Goal: Task Accomplishment & Management: Manage account settings

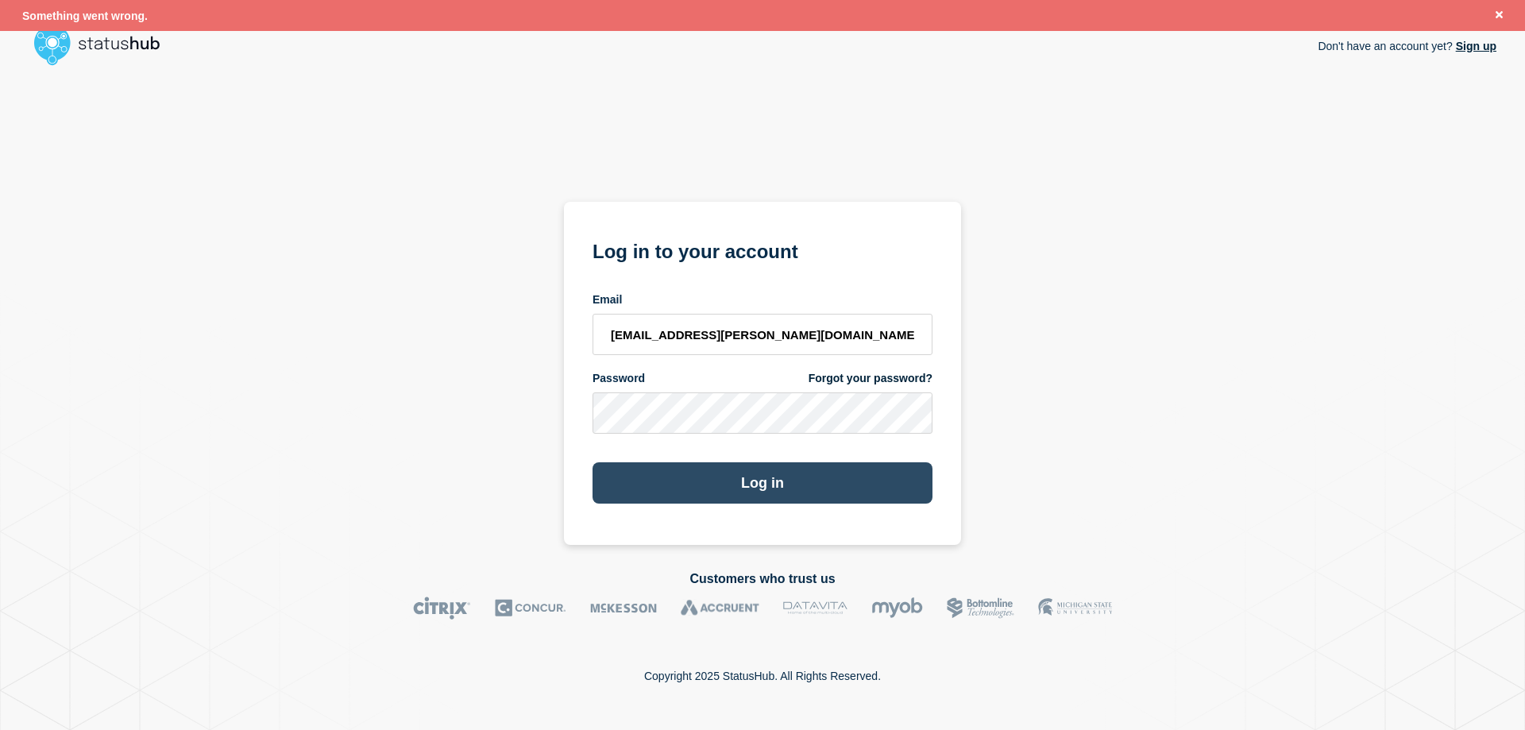
click at [776, 473] on button "Log in" at bounding box center [763, 482] width 340 height 41
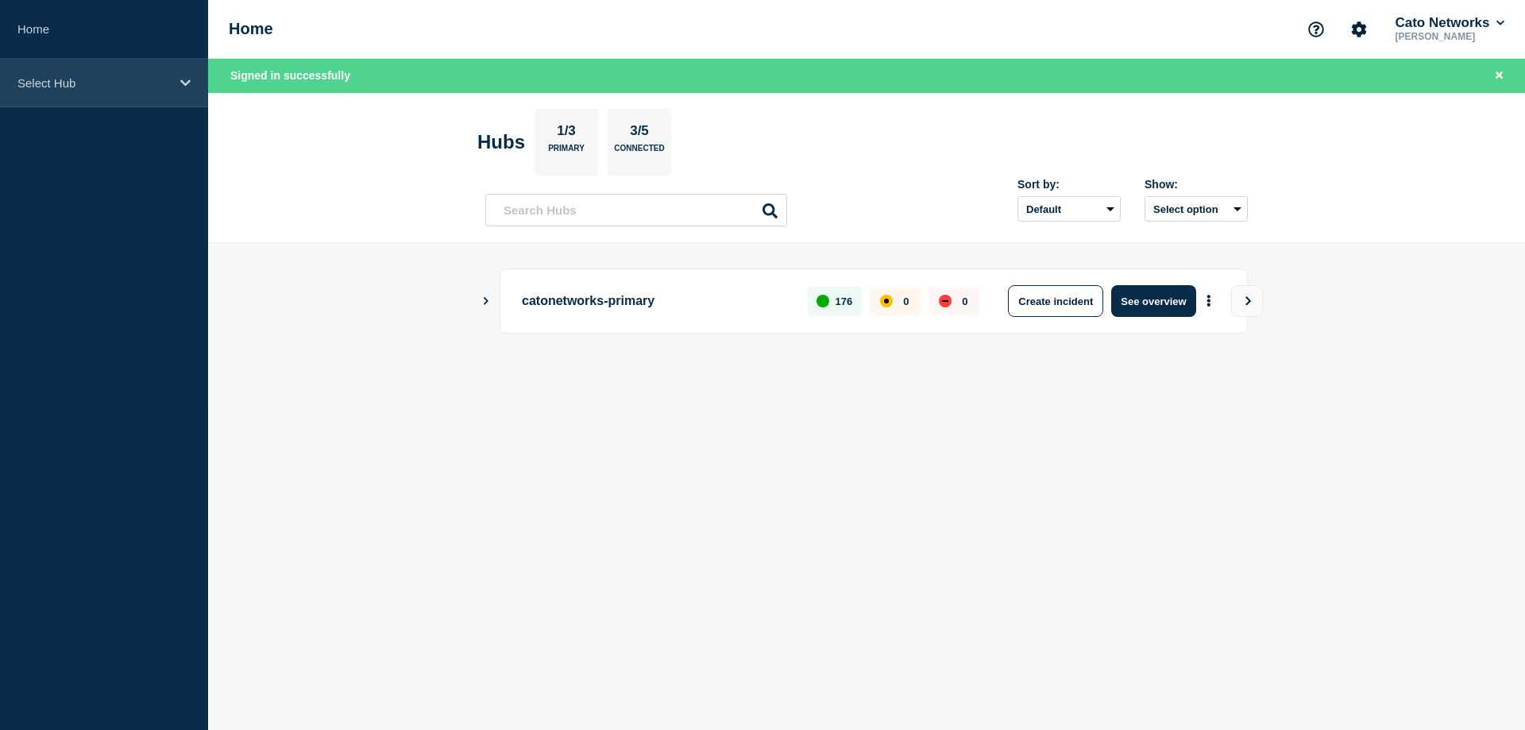
click at [183, 77] on icon at bounding box center [185, 83] width 10 height 12
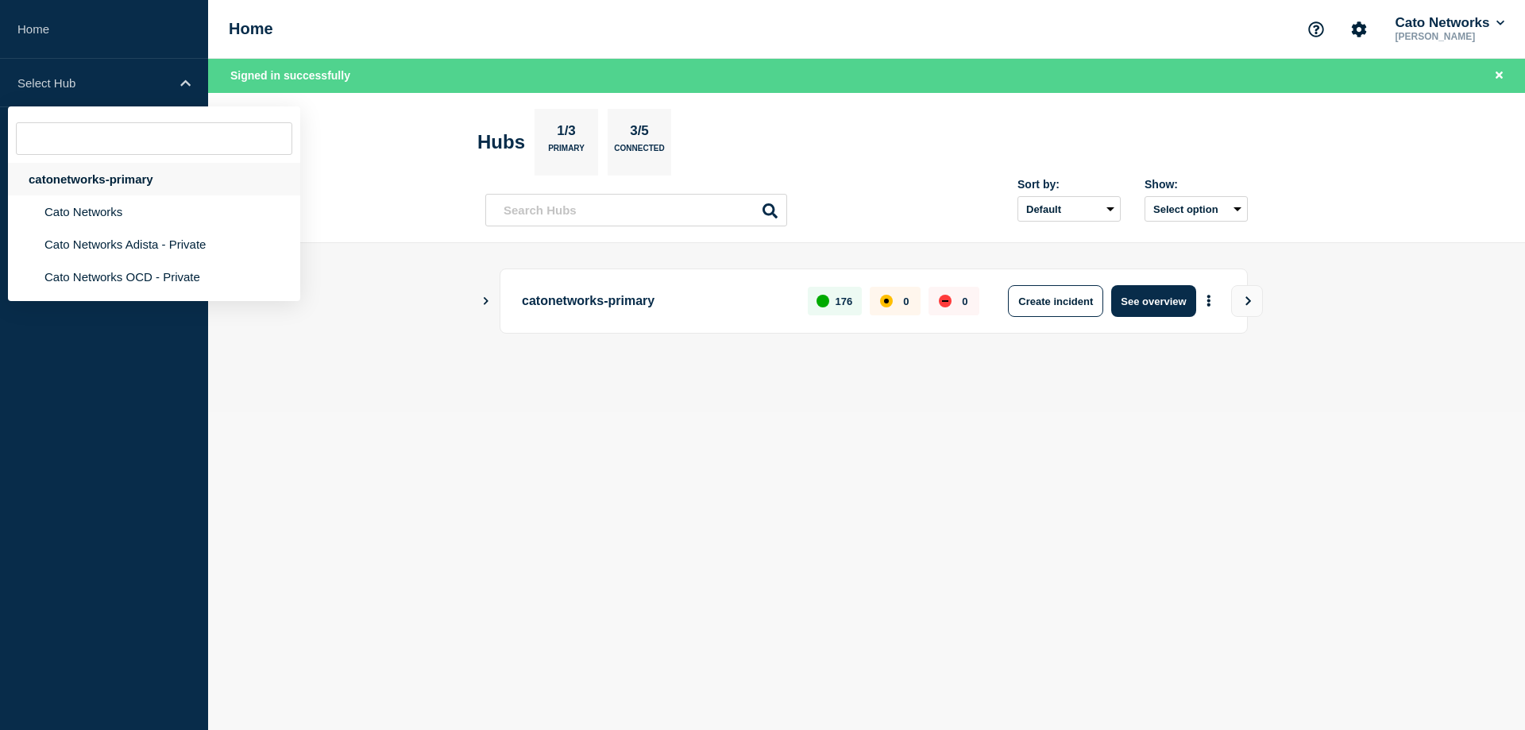
click at [110, 182] on div "catonetworks-primary" at bounding box center [154, 179] width 292 height 33
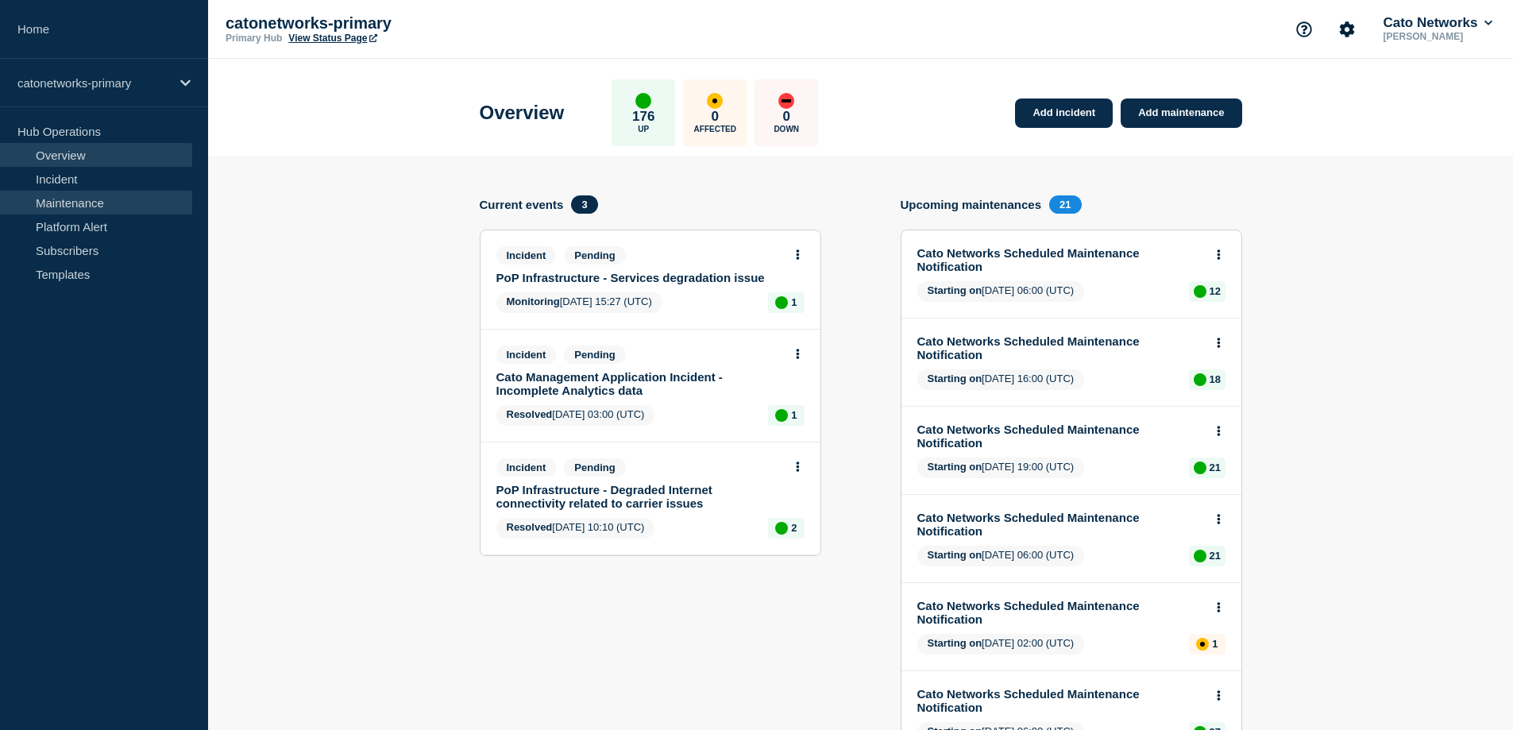
click at [107, 200] on link "Maintenance" at bounding box center [96, 203] width 192 height 24
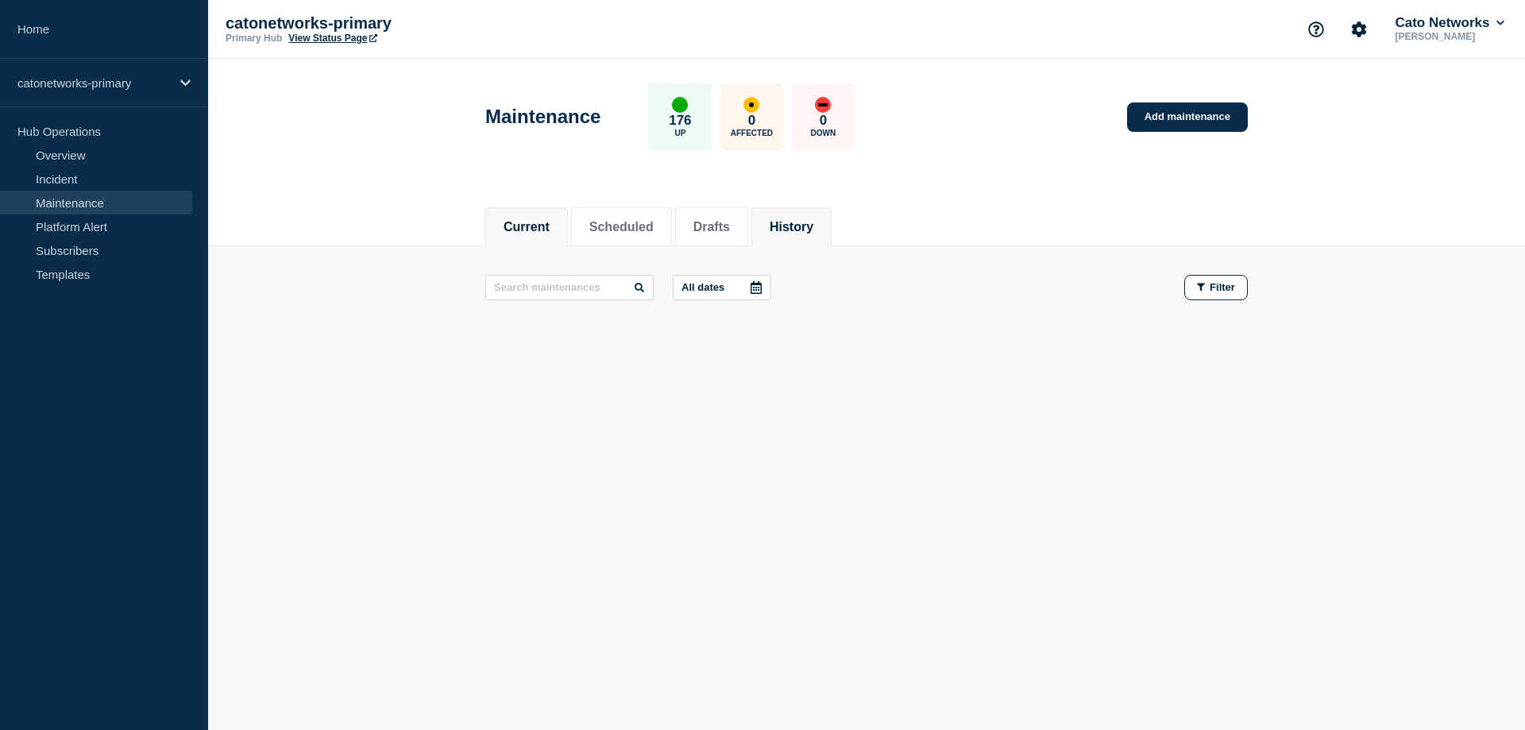
click at [814, 220] on button "History" at bounding box center [792, 227] width 44 height 14
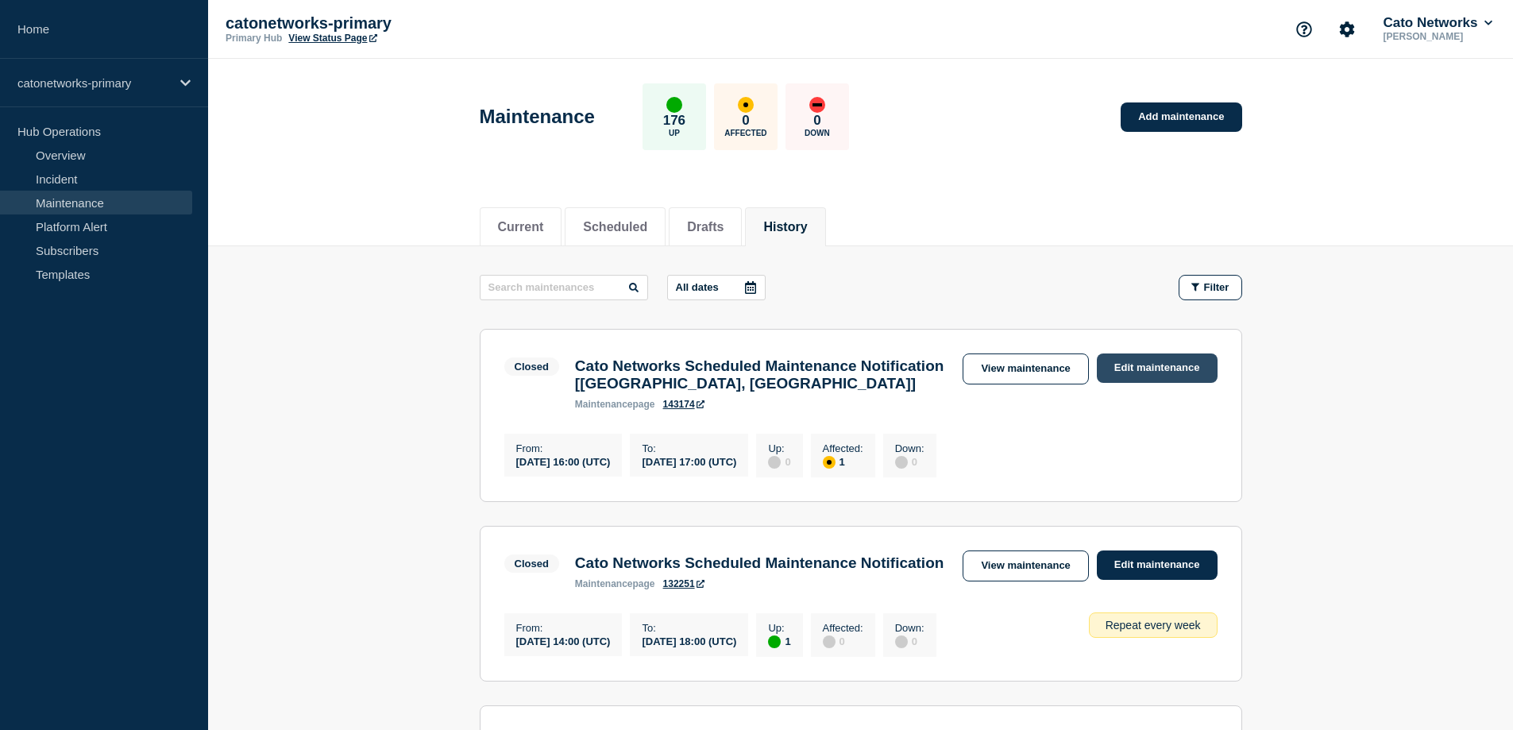
click at [1134, 364] on link "Edit maintenance" at bounding box center [1157, 368] width 121 height 29
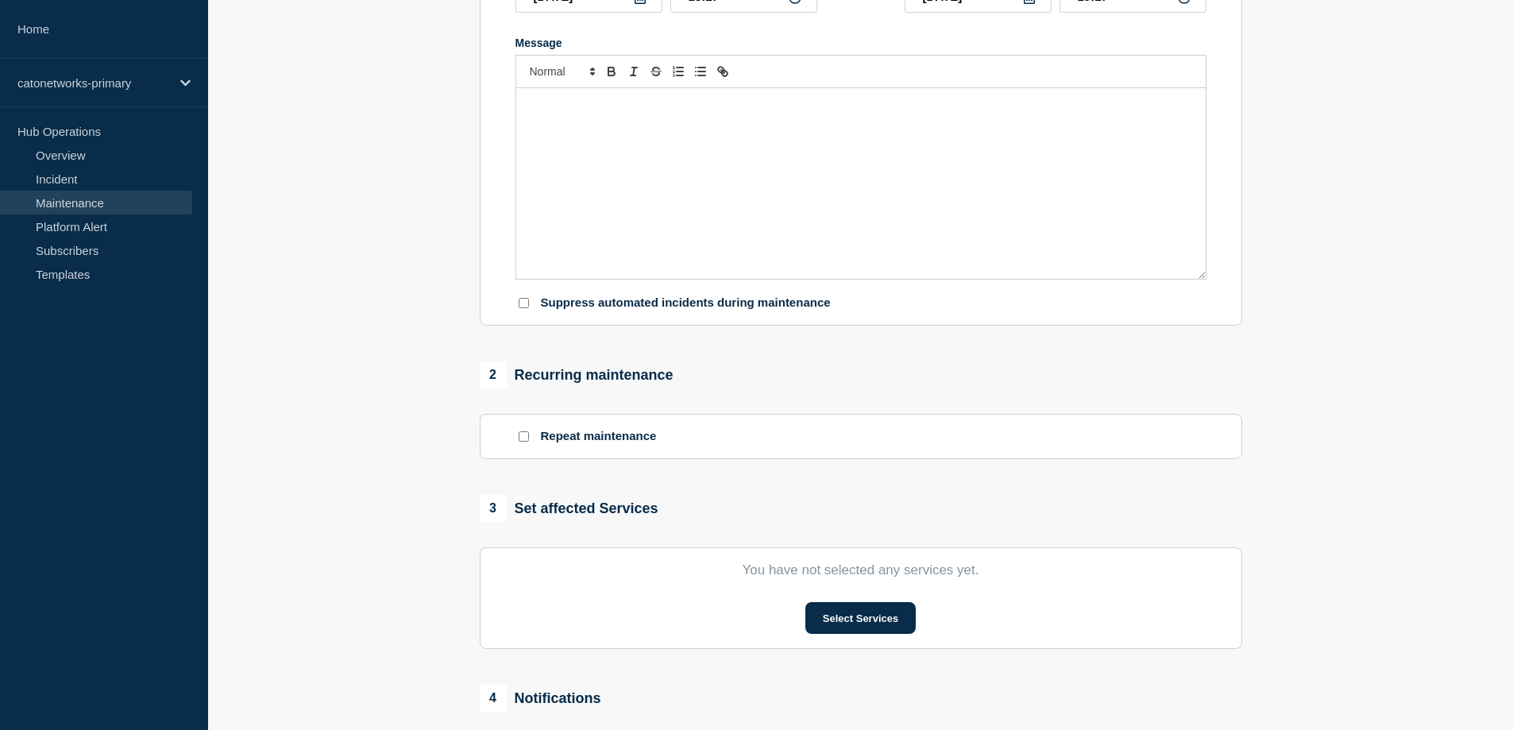
type input "Cato Networks Scheduled Maintenance Notification [Tokyo, Japan]"
type input "16:00"
type input "17:00"
checkbox input "false"
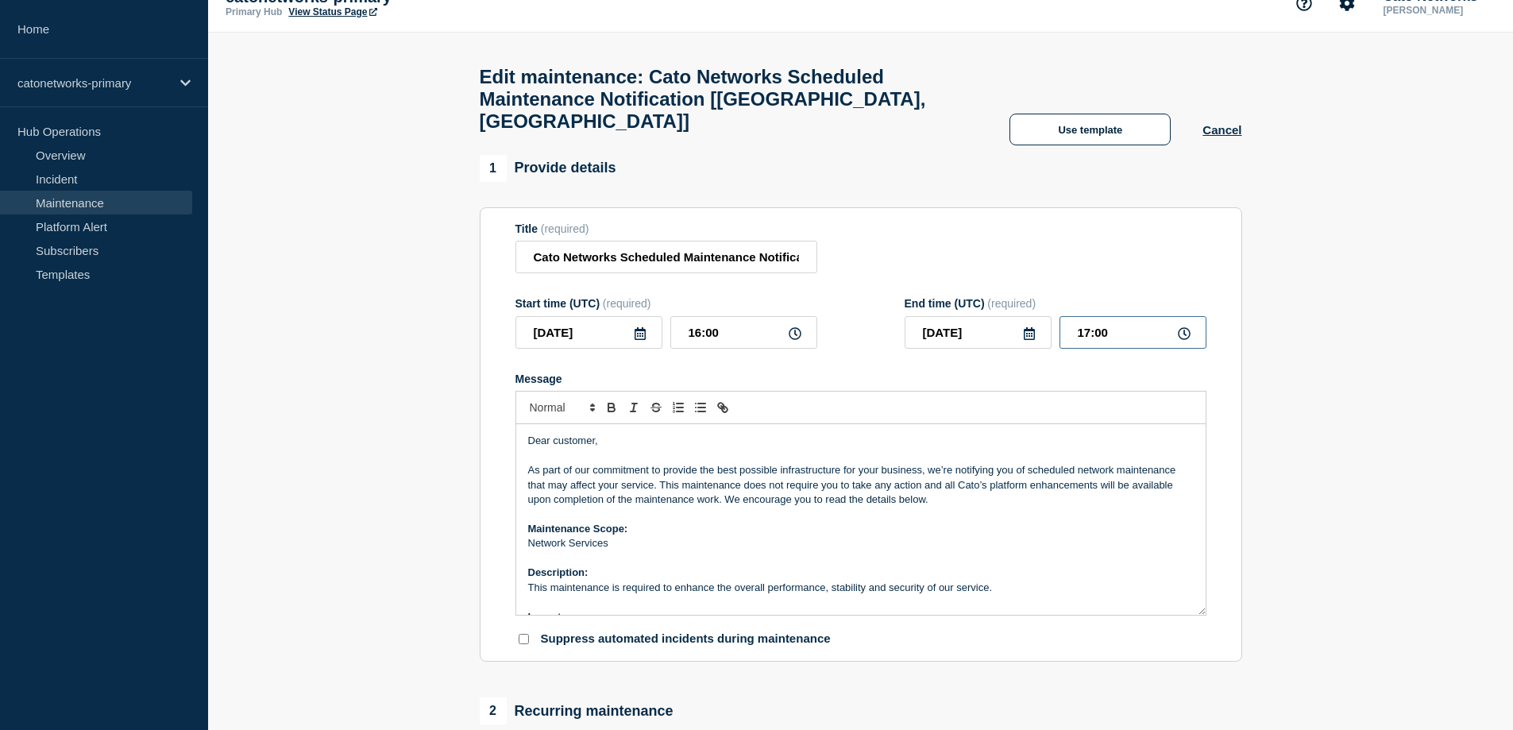
click at [1086, 319] on input "17:00" at bounding box center [1133, 332] width 147 height 33
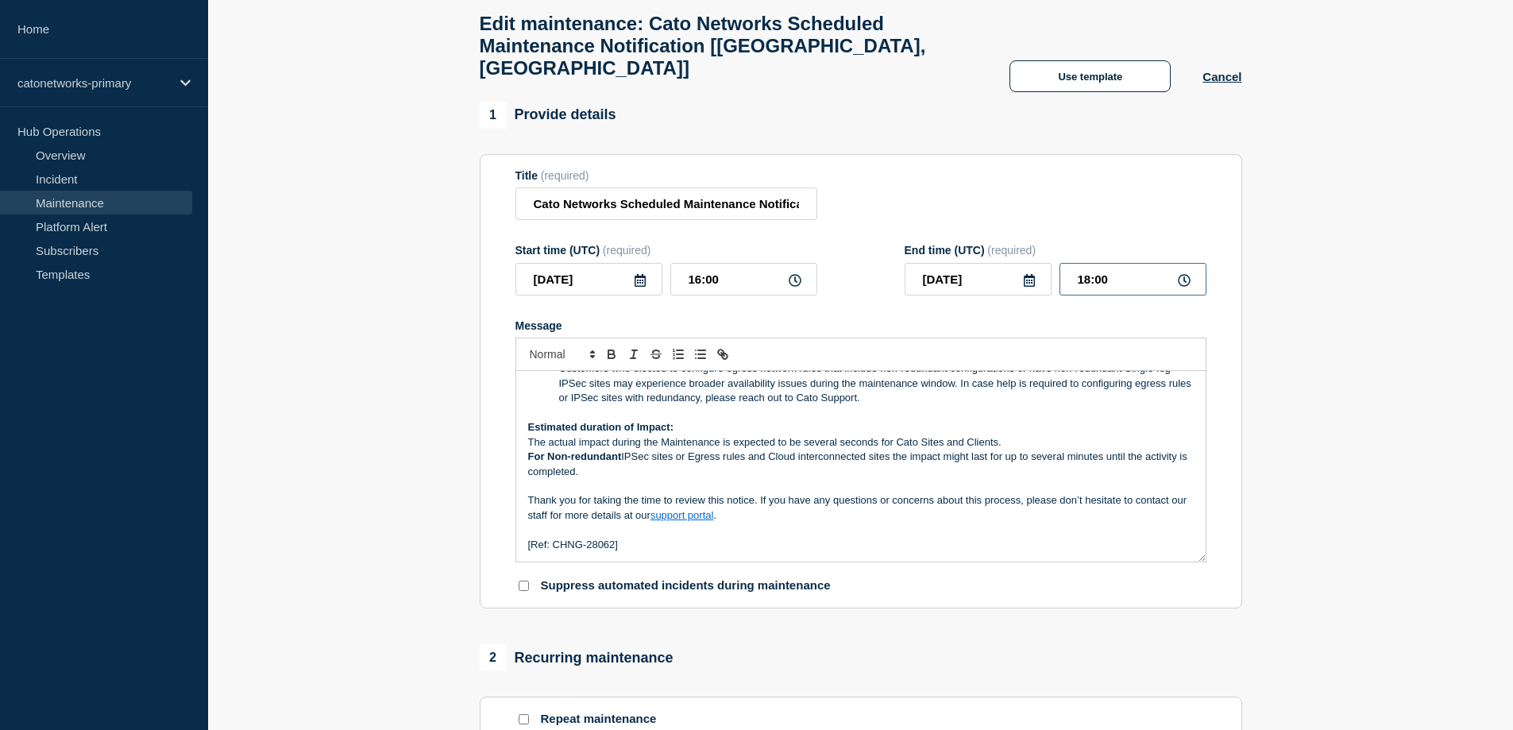
scroll to position [50, 0]
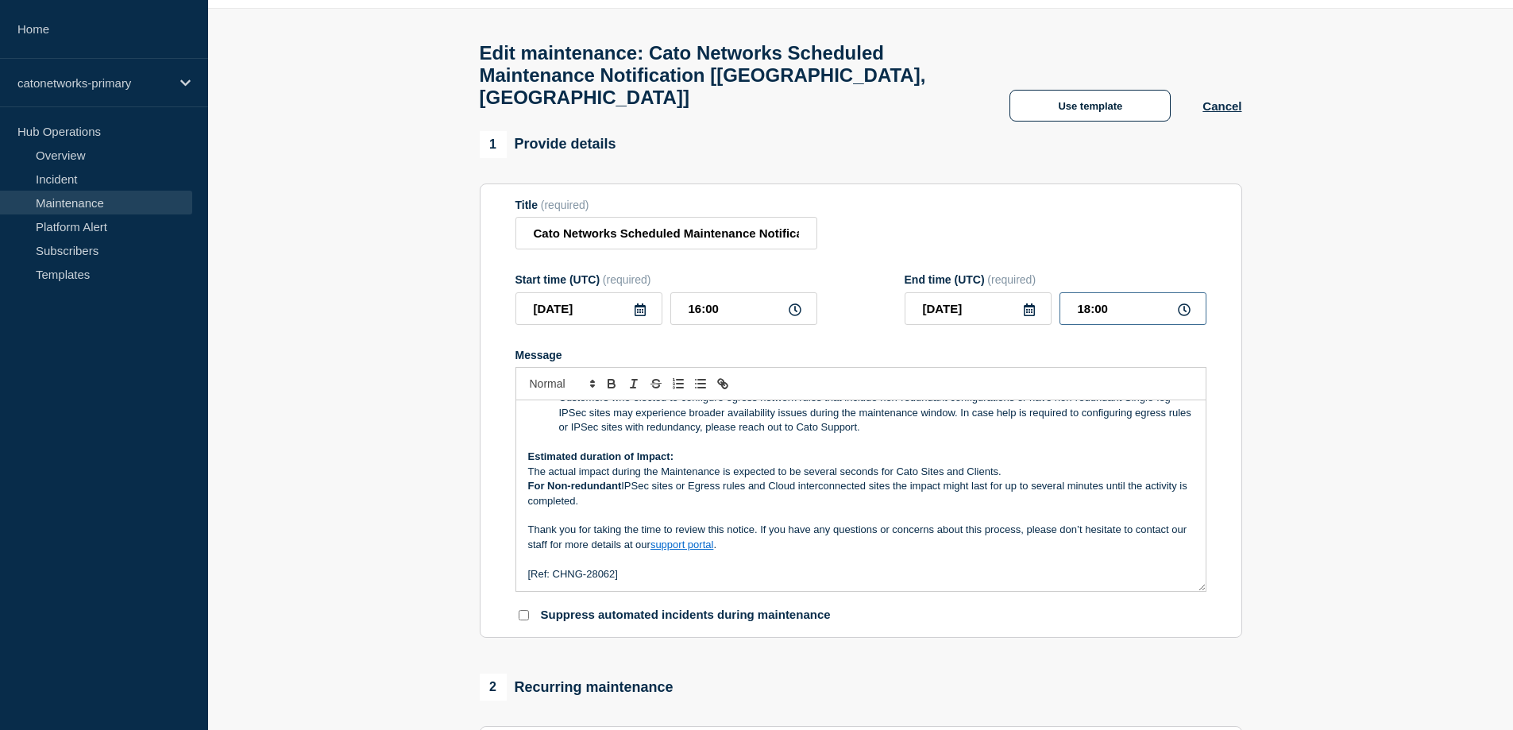
drag, startPoint x: 1108, startPoint y: 293, endPoint x: 1096, endPoint y: 293, distance: 11.9
click at [1096, 293] on input "18:00" at bounding box center [1133, 308] width 147 height 33
click at [1085, 295] on input "18:30" at bounding box center [1133, 308] width 147 height 33
click at [1092, 300] on input "18:30" at bounding box center [1133, 308] width 147 height 33
click at [1085, 293] on input "18:30" at bounding box center [1133, 308] width 147 height 33
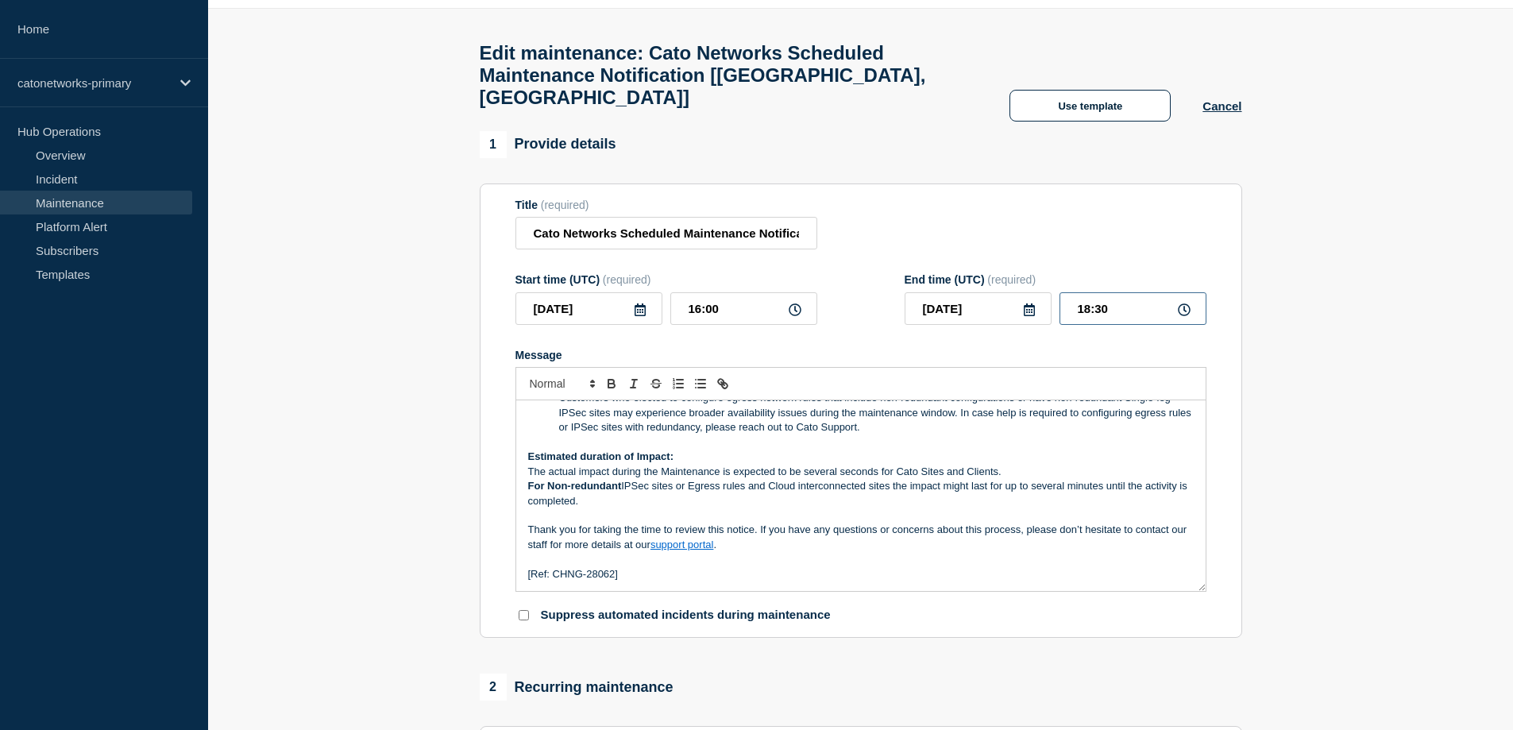
type input "19:30"
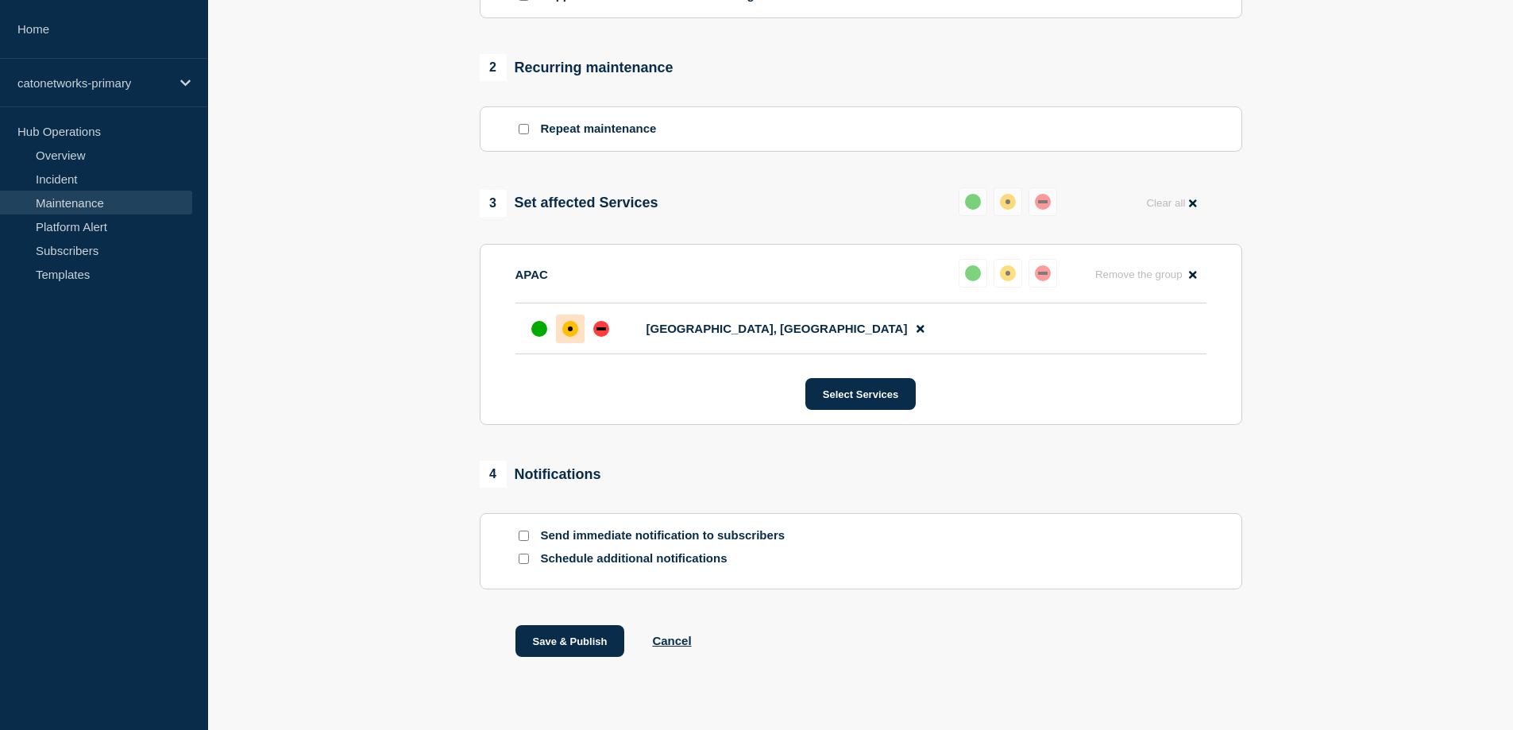
scroll to position [686, 0]
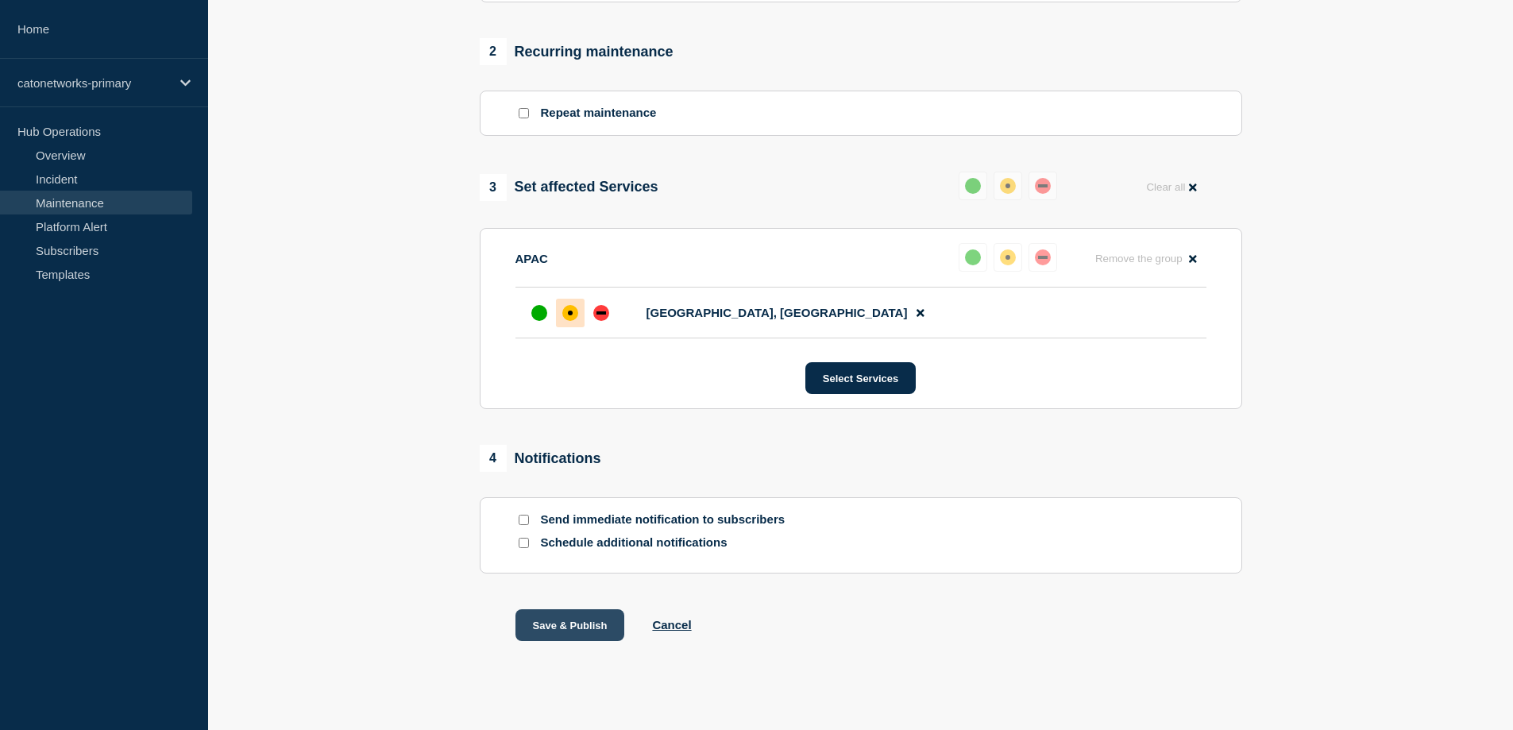
click at [566, 609] on button "Save & Publish" at bounding box center [571, 625] width 110 height 32
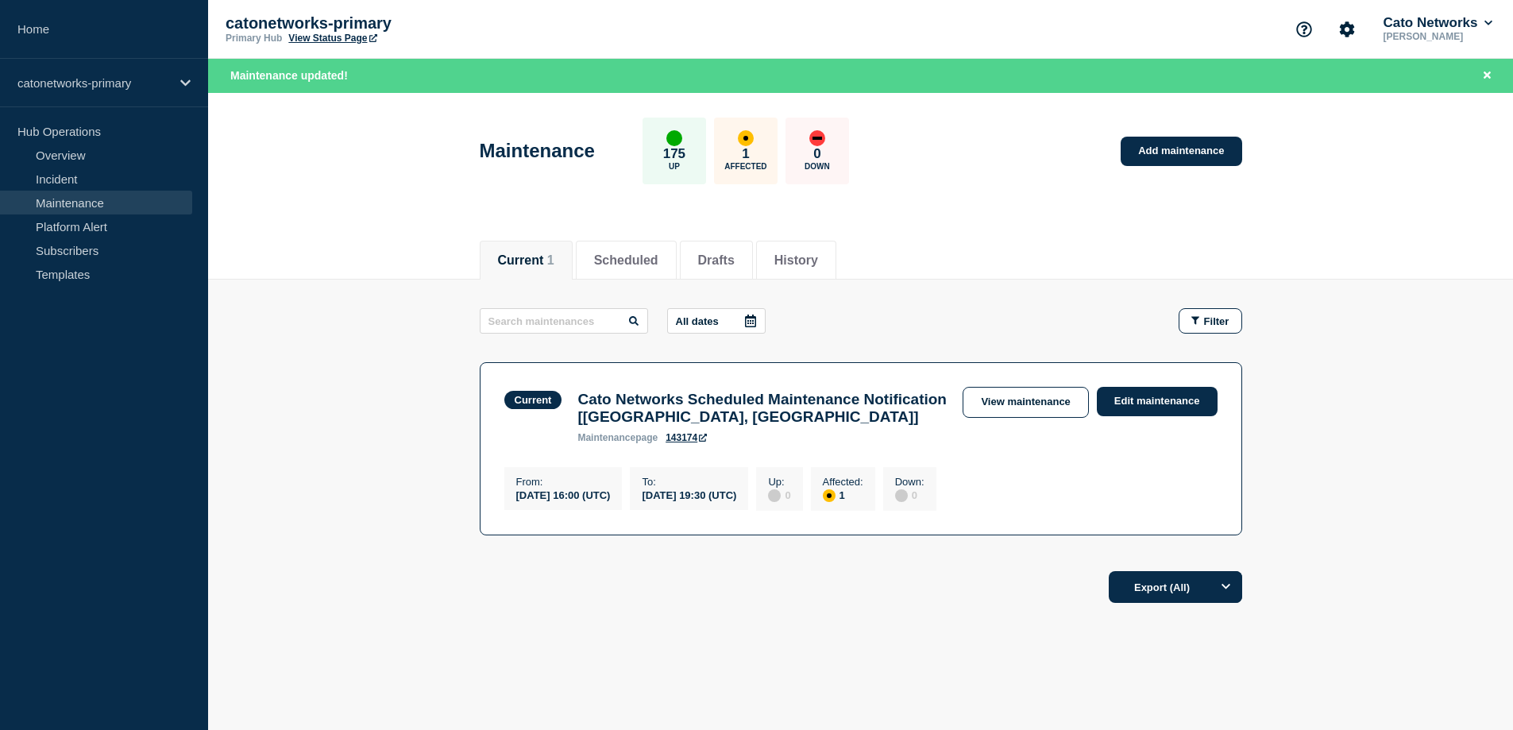
click at [1405, 480] on main "All dates Filter Current 1 Affected Cato Networks Scheduled Maintenance Notific…" at bounding box center [860, 420] width 1305 height 280
click at [1395, 515] on main "All dates Filter Current 1 Affected Cato Networks Scheduled Maintenance Notific…" at bounding box center [860, 420] width 1305 height 280
click at [1166, 400] on link "Edit maintenance" at bounding box center [1157, 401] width 121 height 29
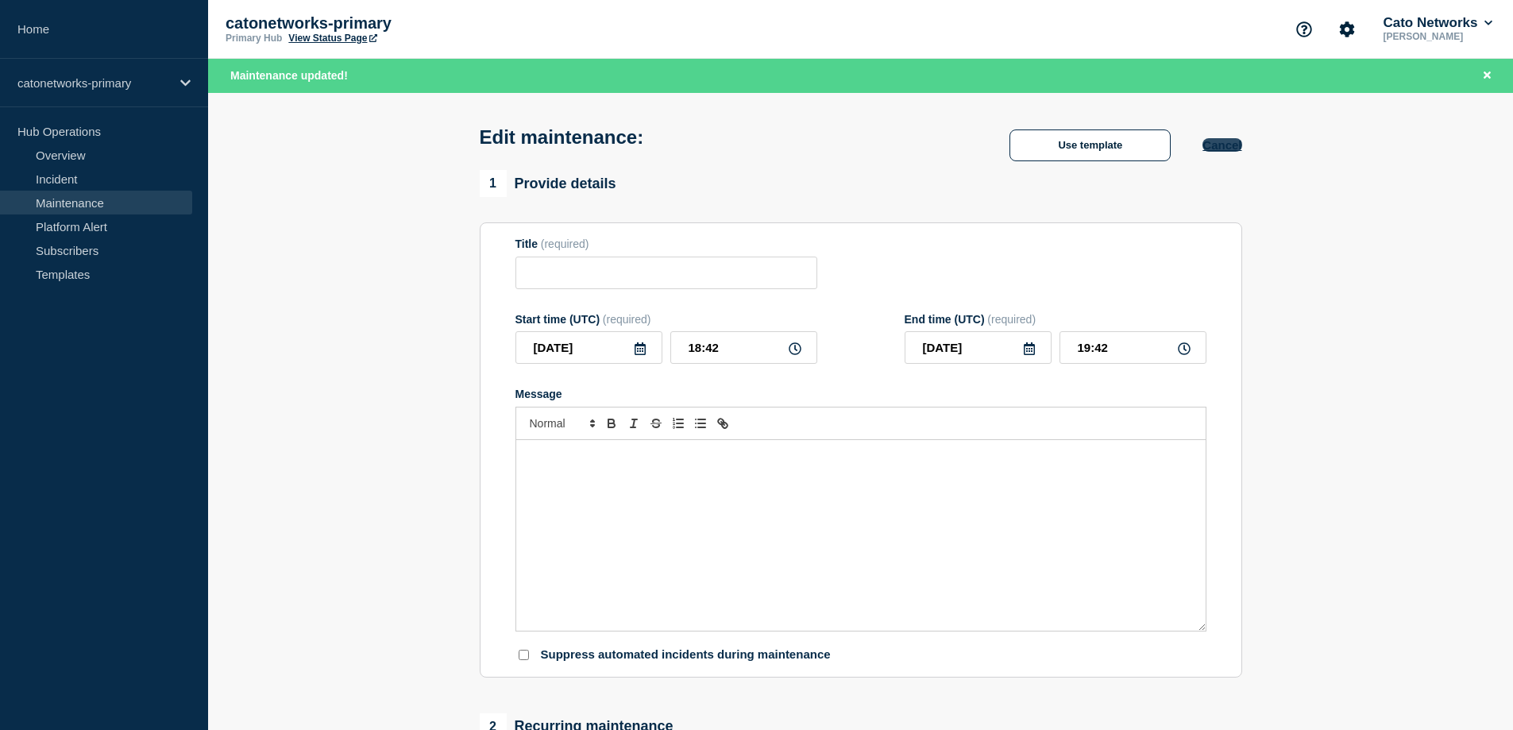
click at [1236, 148] on button "Cancel" at bounding box center [1222, 145] width 39 height 14
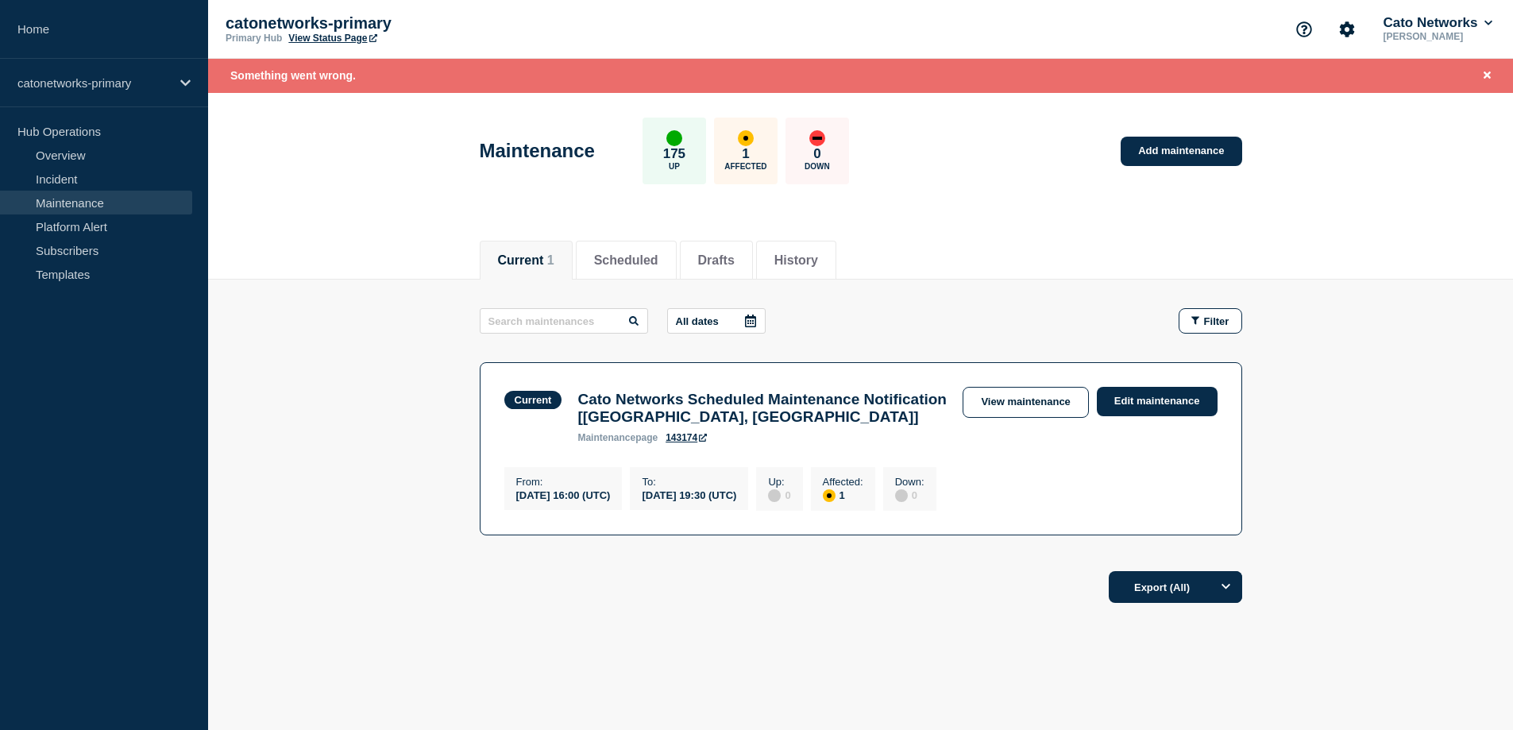
scroll to position [27, 0]
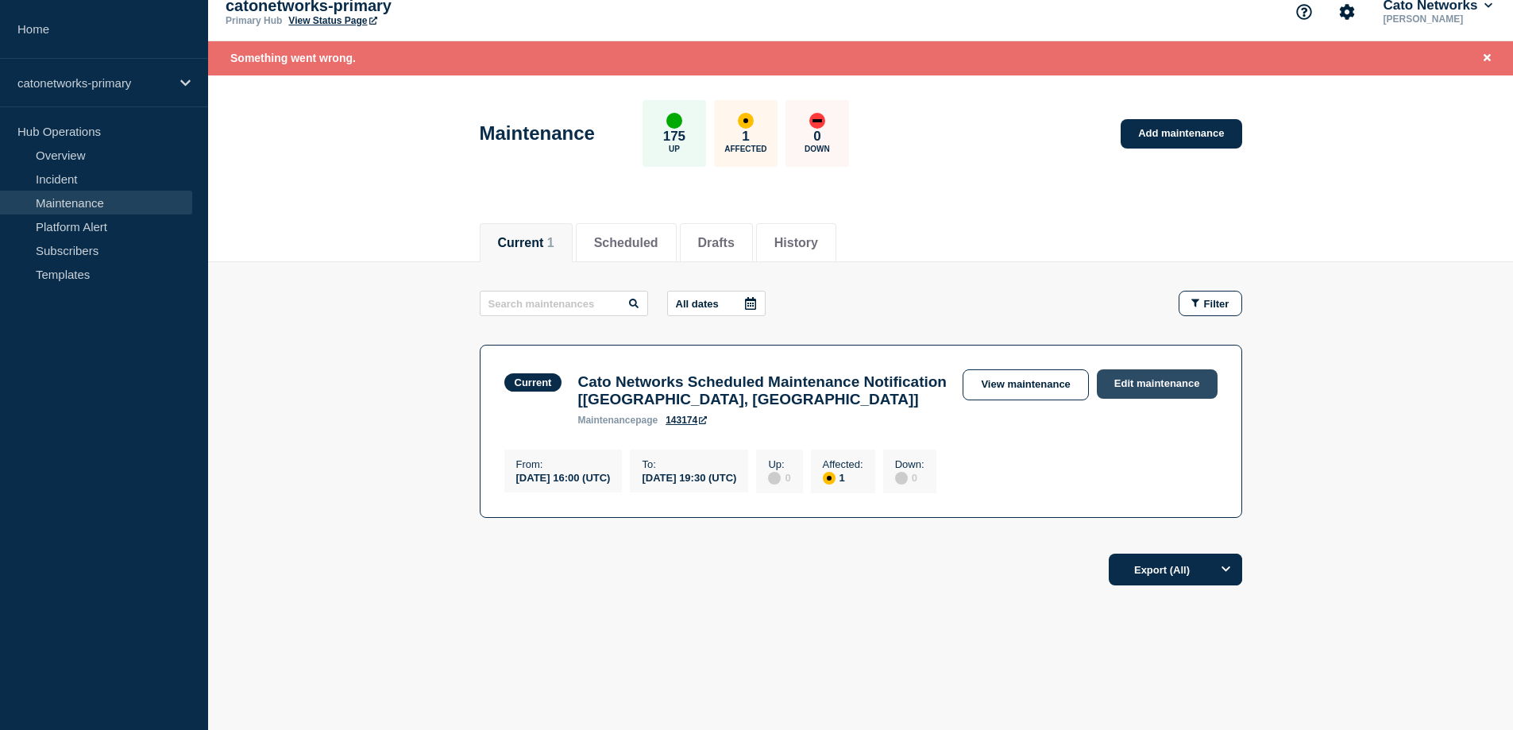
click at [1177, 373] on link "Edit maintenance" at bounding box center [1157, 383] width 121 height 29
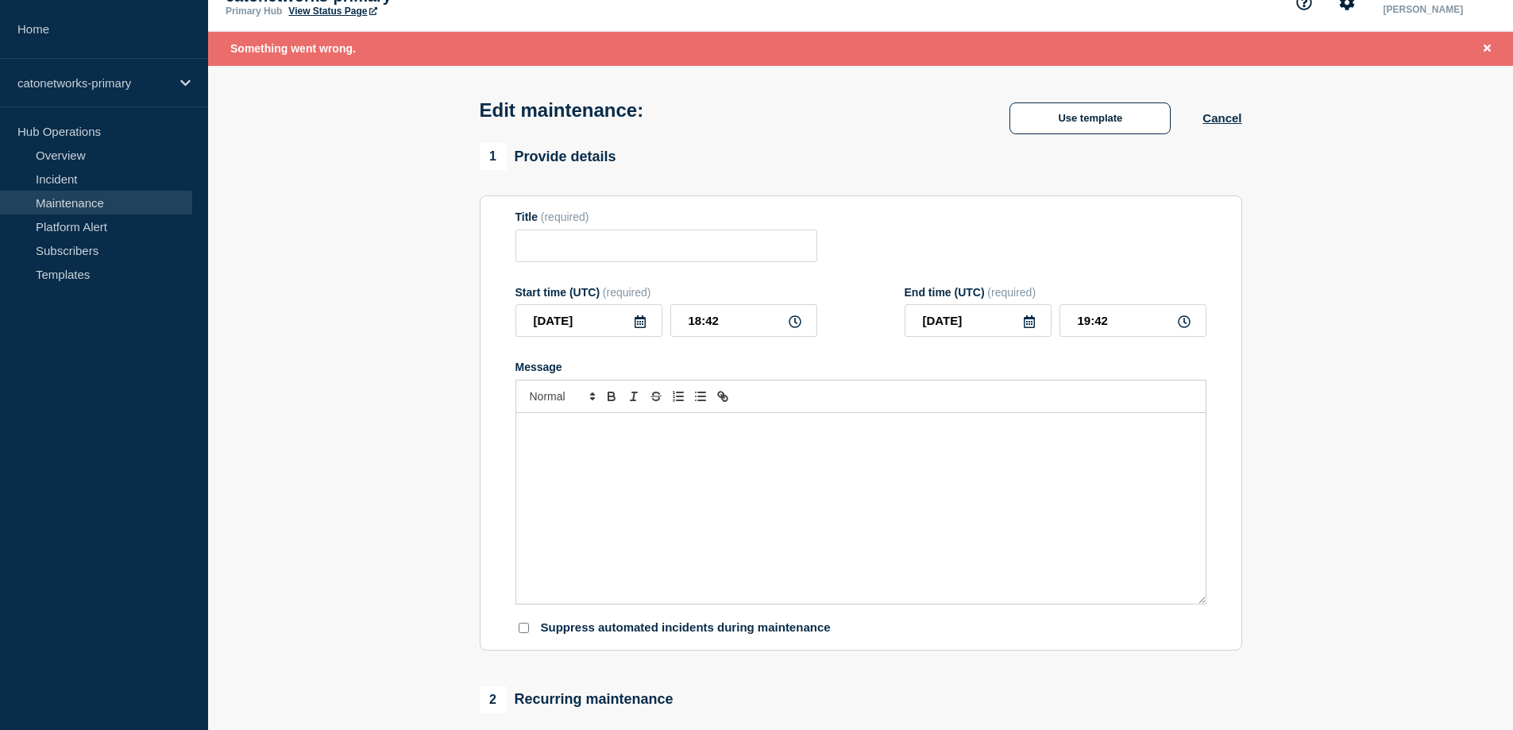
type input "Cato Networks Scheduled Maintenance Notification [Tokyo, Japan]"
type input "16:00"
type input "19:30"
checkbox input "false"
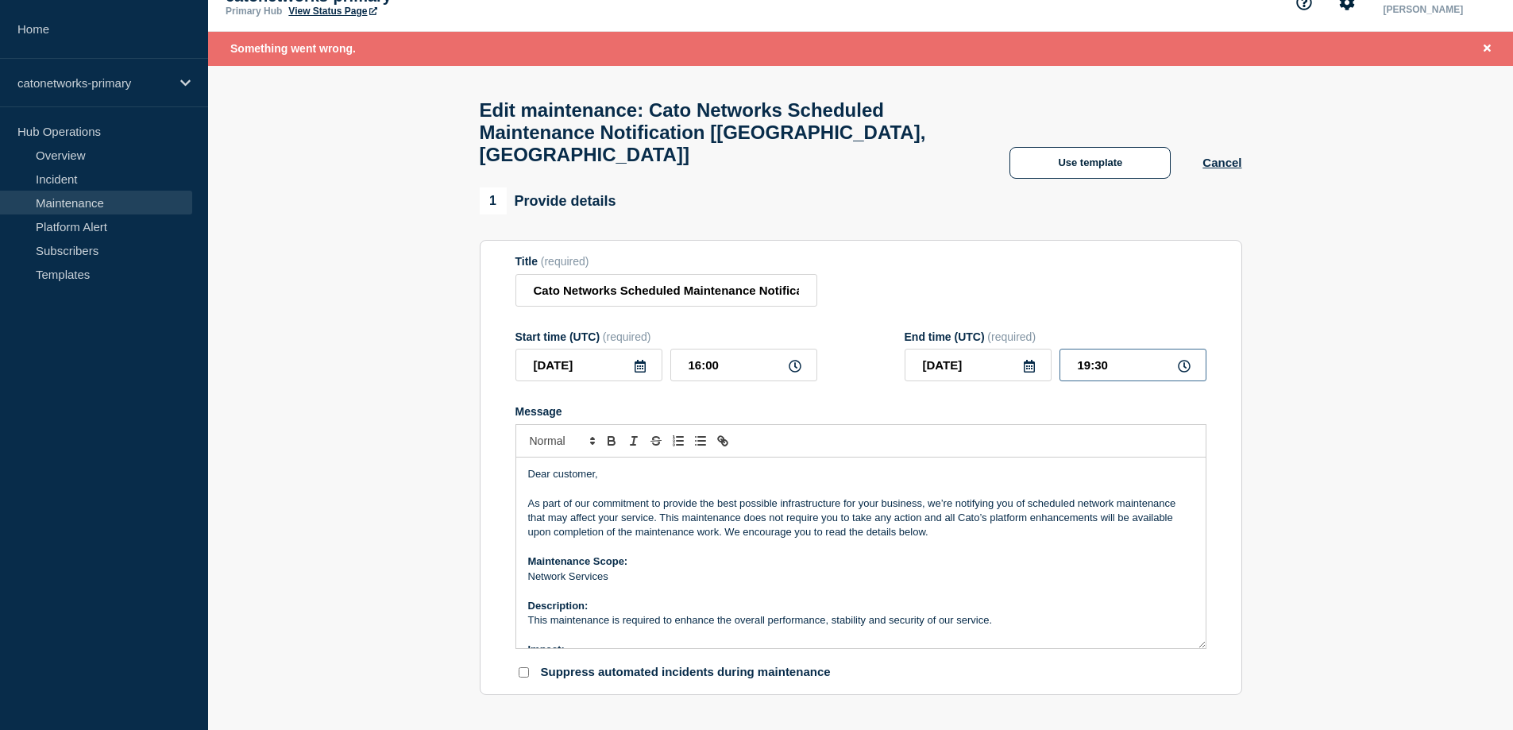
click at [1086, 354] on input "19:30" at bounding box center [1133, 365] width 147 height 33
drag, startPoint x: 1119, startPoint y: 349, endPoint x: 1097, endPoint y: 350, distance: 21.5
click at [1097, 350] on input "18:30" at bounding box center [1133, 365] width 147 height 33
drag, startPoint x: 1382, startPoint y: 164, endPoint x: 1369, endPoint y: 174, distance: 16.4
click at [1382, 164] on header "Edit maintenance: Cato Networks Scheduled Maintenance Notification [Tokyo, Japa…" at bounding box center [860, 127] width 1305 height 122
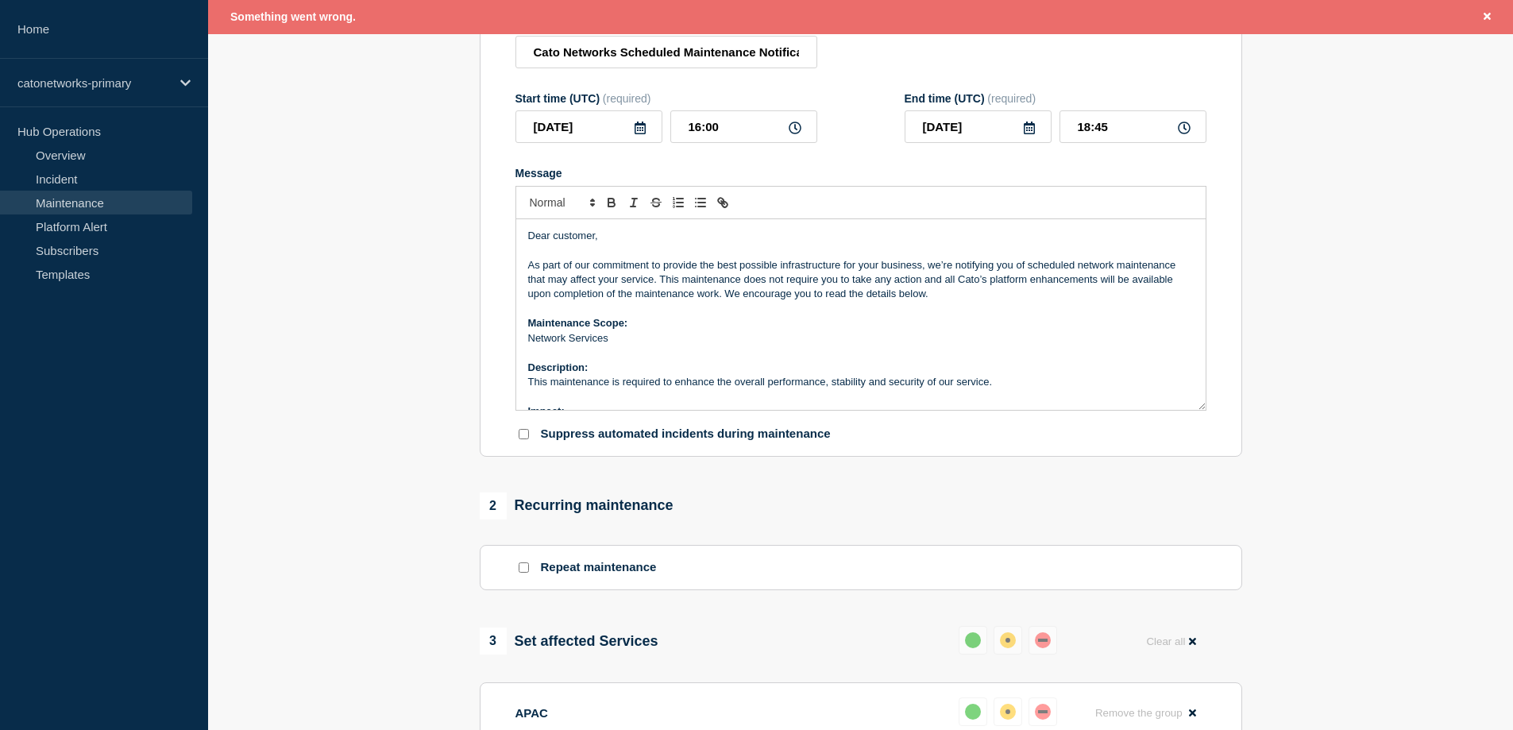
scroll to position [243, 0]
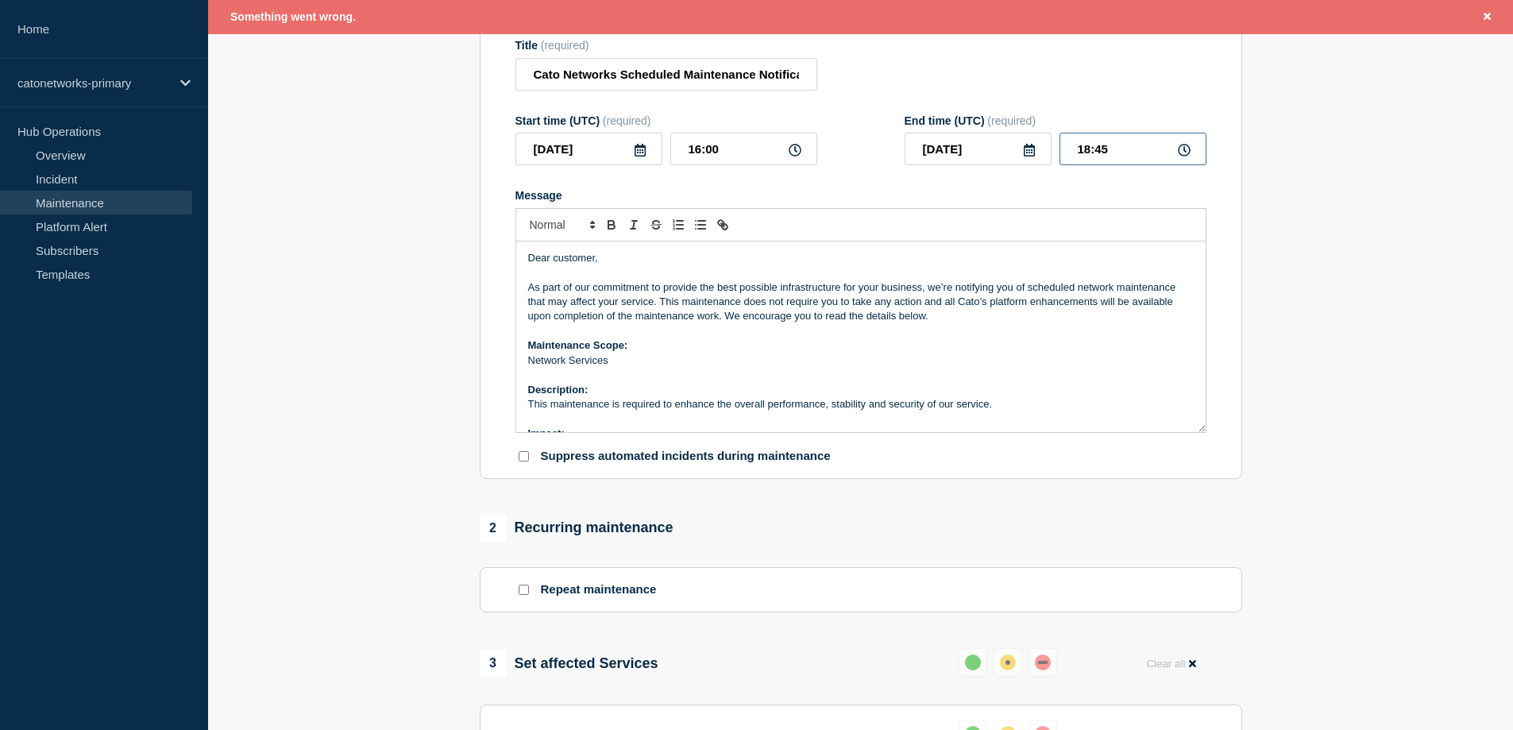
drag, startPoint x: 1113, startPoint y: 135, endPoint x: 1102, endPoint y: 136, distance: 11.2
click at [1102, 136] on input "18:45" at bounding box center [1133, 149] width 147 height 33
type input "18:40"
click at [1343, 215] on section "1 Provide details Title (required) Cato Networks Scheduled Maintenance Notifica…" at bounding box center [860, 564] width 1305 height 1186
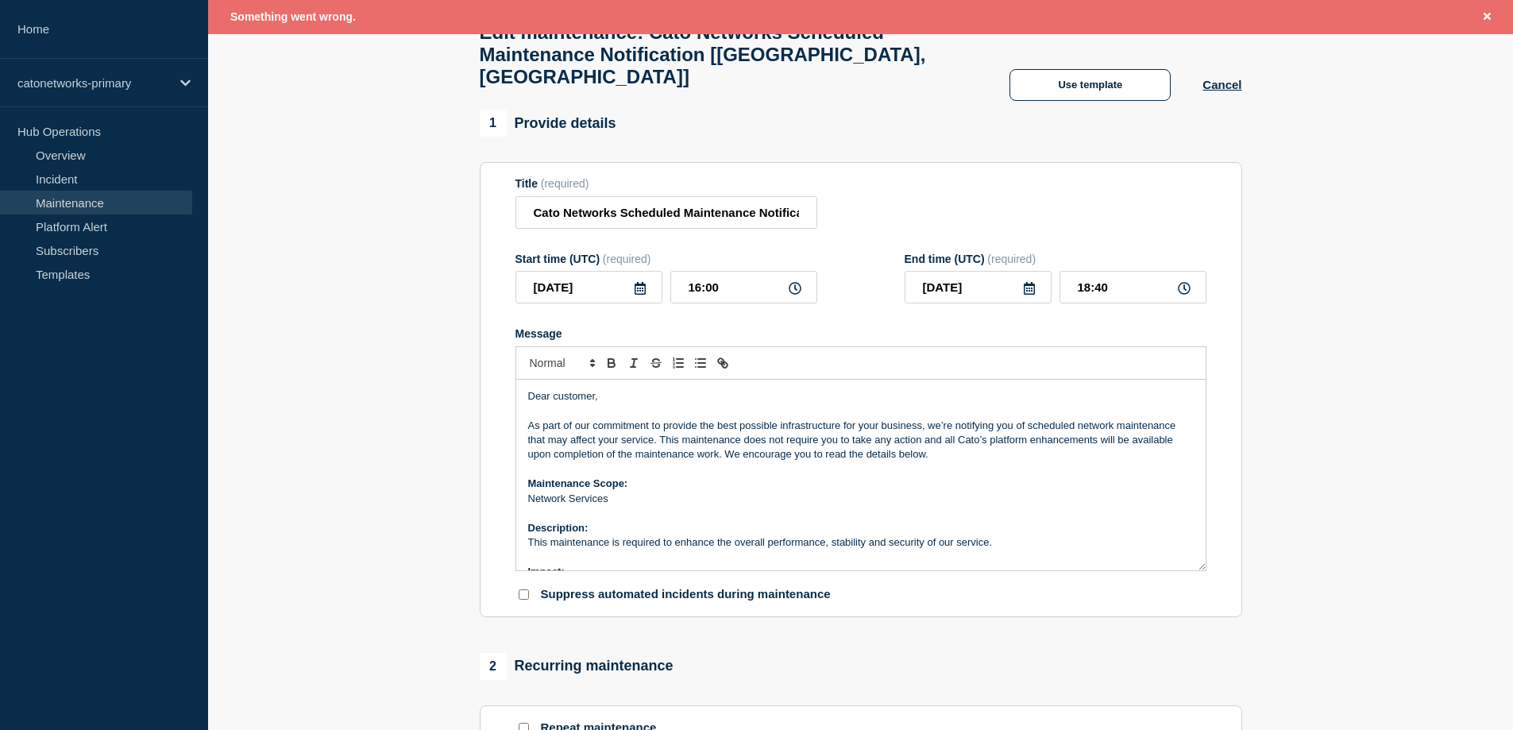
scroll to position [84, 0]
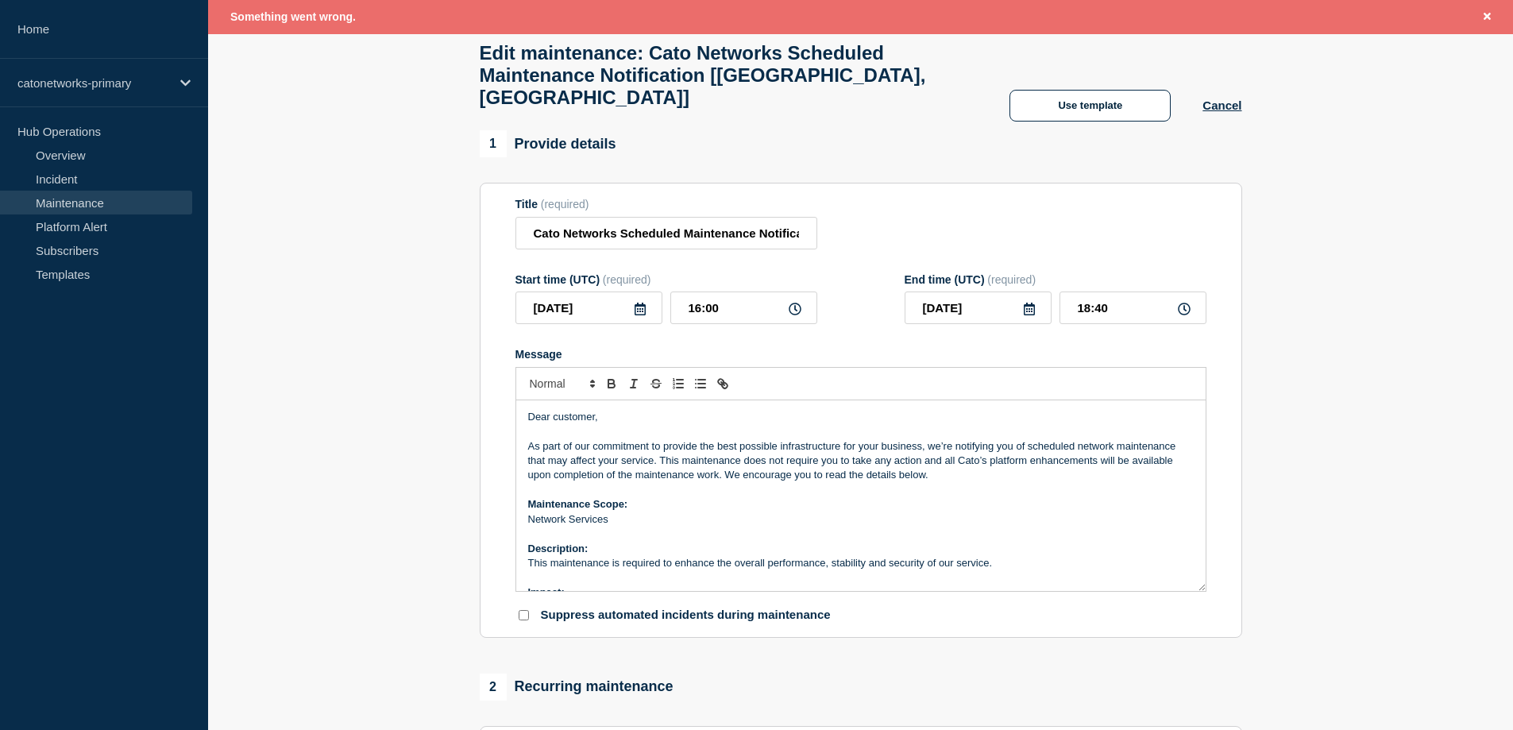
click at [1376, 224] on section "1 Provide details Title (required) Cato Networks Scheduled Maintenance Notifica…" at bounding box center [860, 723] width 1305 height 1186
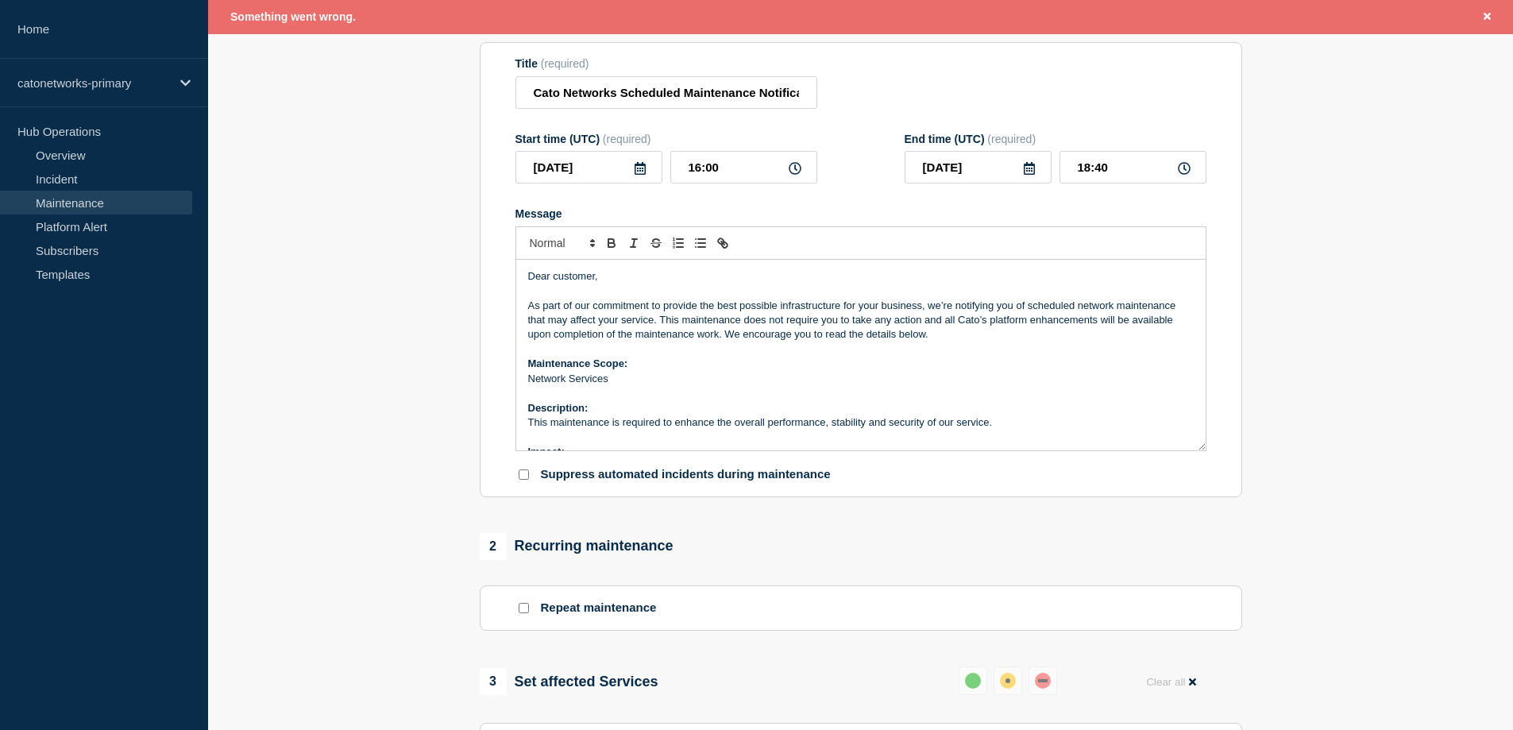
scroll to position [243, 0]
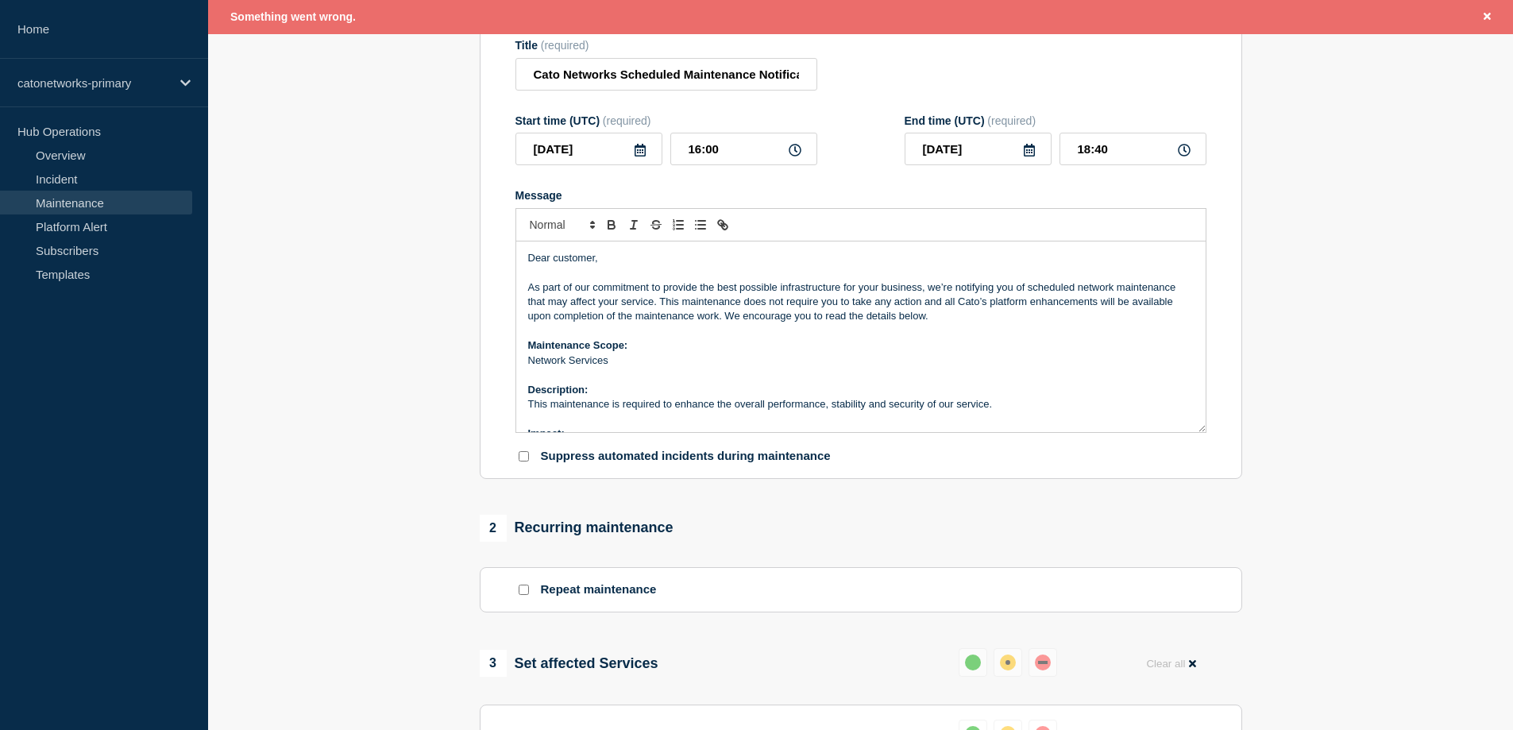
click at [1374, 191] on section "1 Provide details Title (required) Cato Networks Scheduled Maintenance Notifica…" at bounding box center [860, 564] width 1305 height 1186
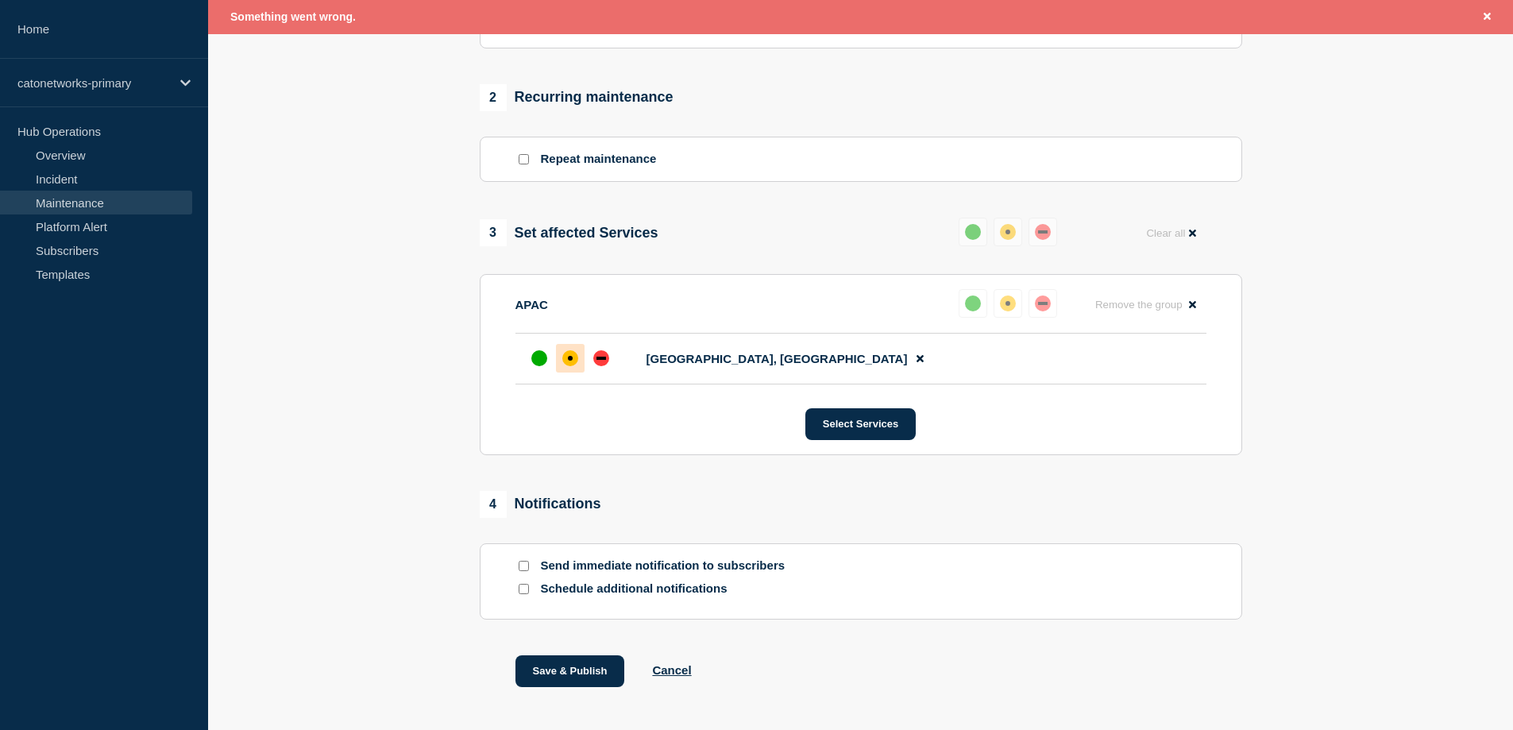
scroll to position [720, 0]
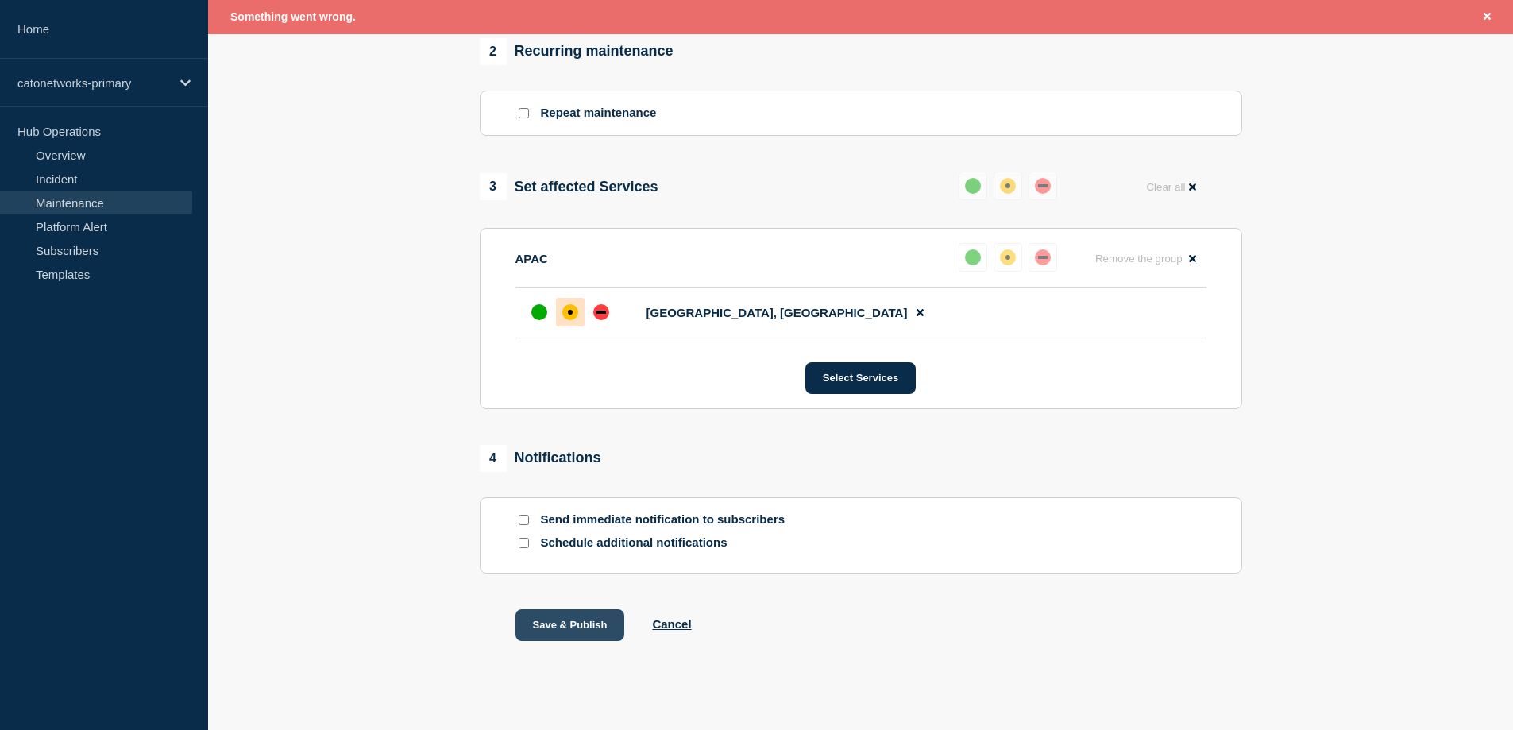
click at [568, 609] on button "Save & Publish" at bounding box center [571, 625] width 110 height 32
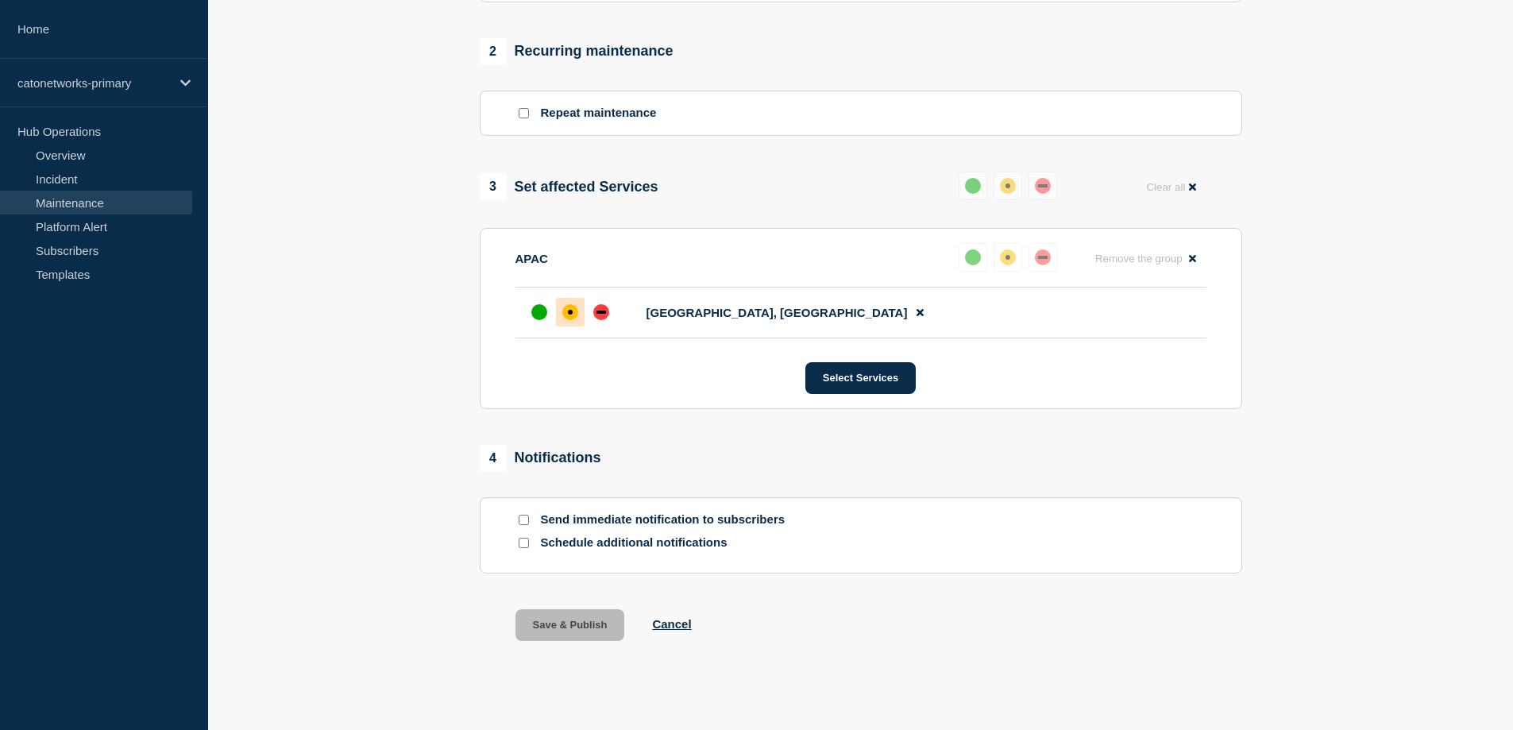
scroll to position [686, 0]
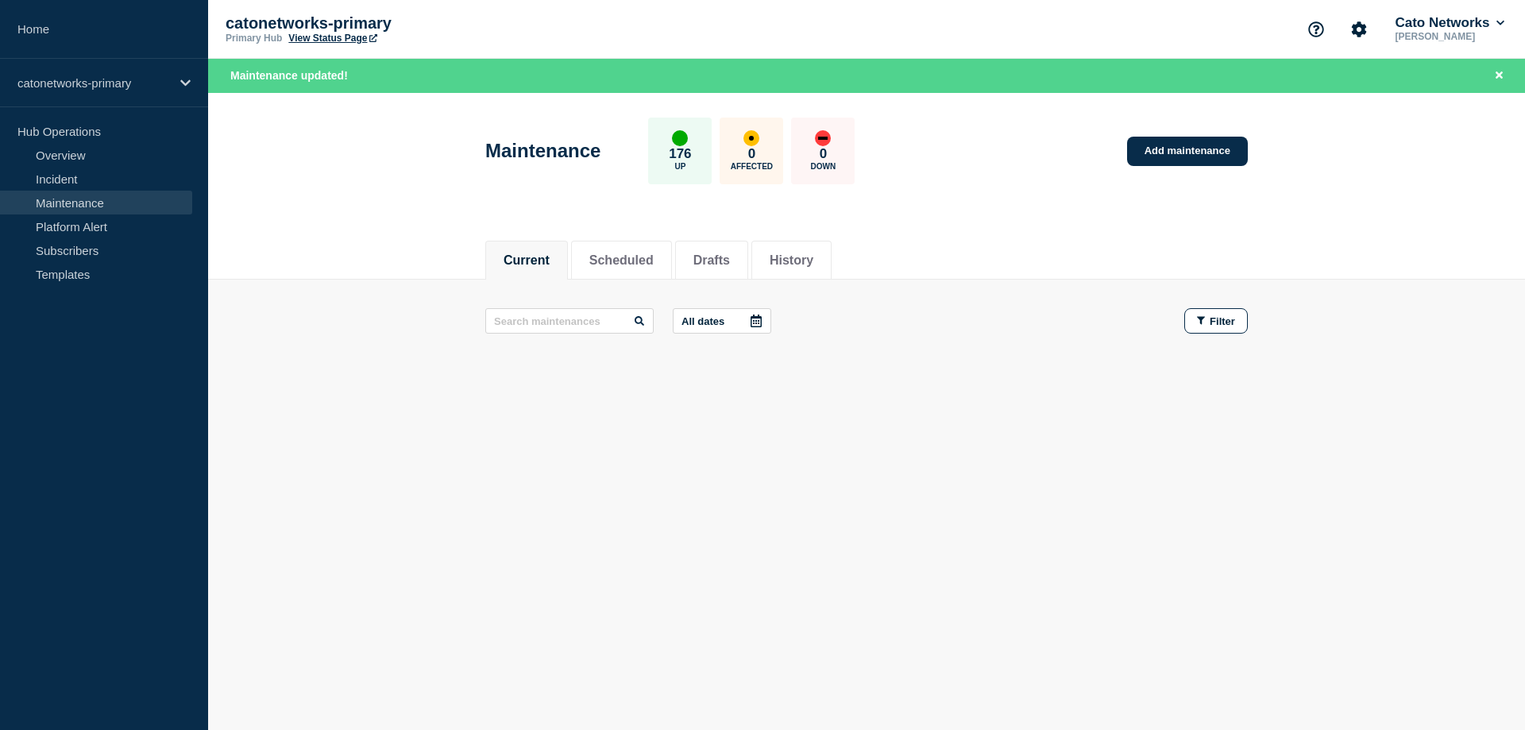
click at [1099, 505] on main "Maintenance 176 Up 0 Affected 0 Down Add maintenance Current Scheduled Drafts H…" at bounding box center [866, 306] width 1317 height 427
